Goal: Register for event/course

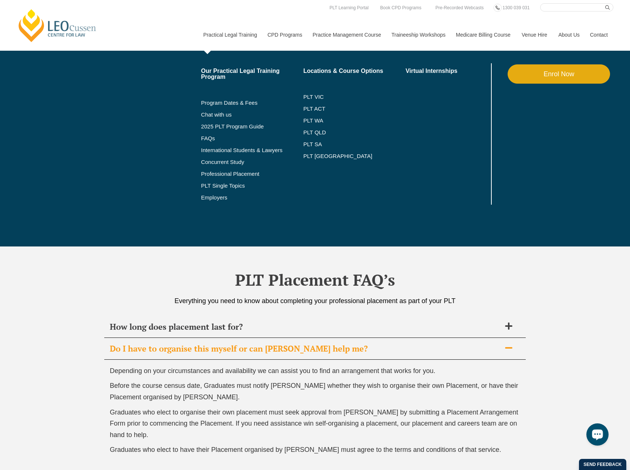
click at [221, 41] on link "Practical Legal Training" at bounding box center [230, 35] width 64 height 32
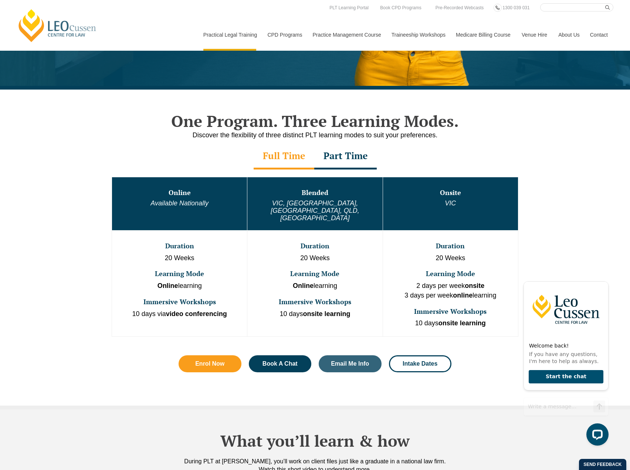
scroll to position [259, 0]
